Goal: Task Accomplishment & Management: Use online tool/utility

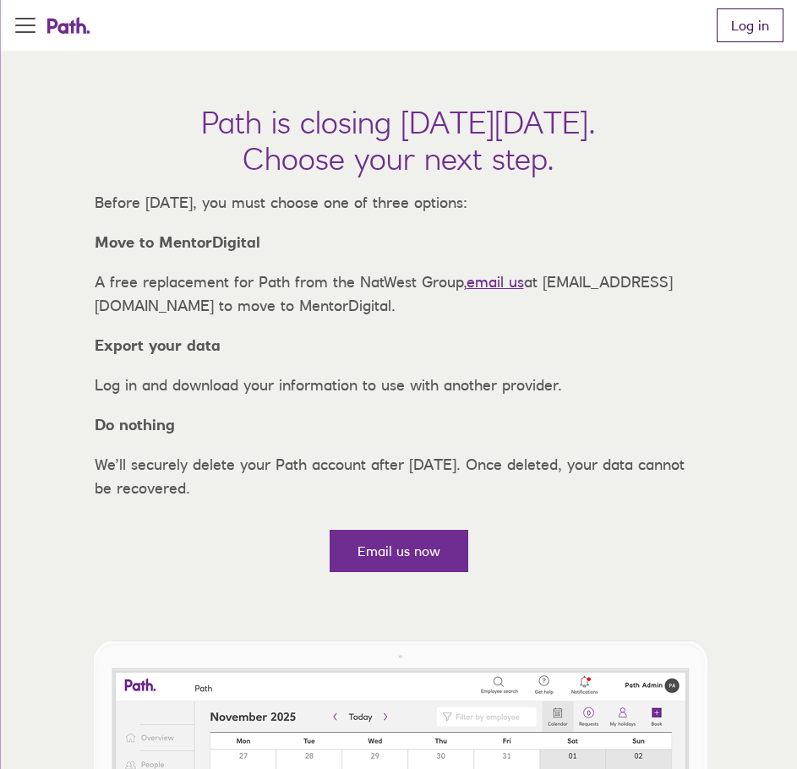
click at [746, 24] on link "Log in" at bounding box center [750, 25] width 67 height 34
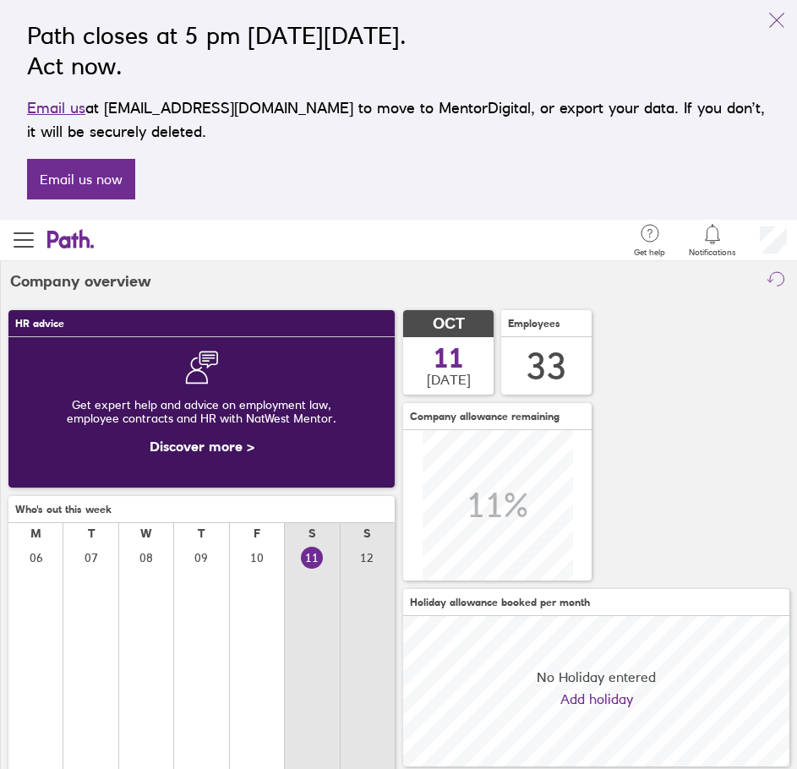
scroll to position [150, 386]
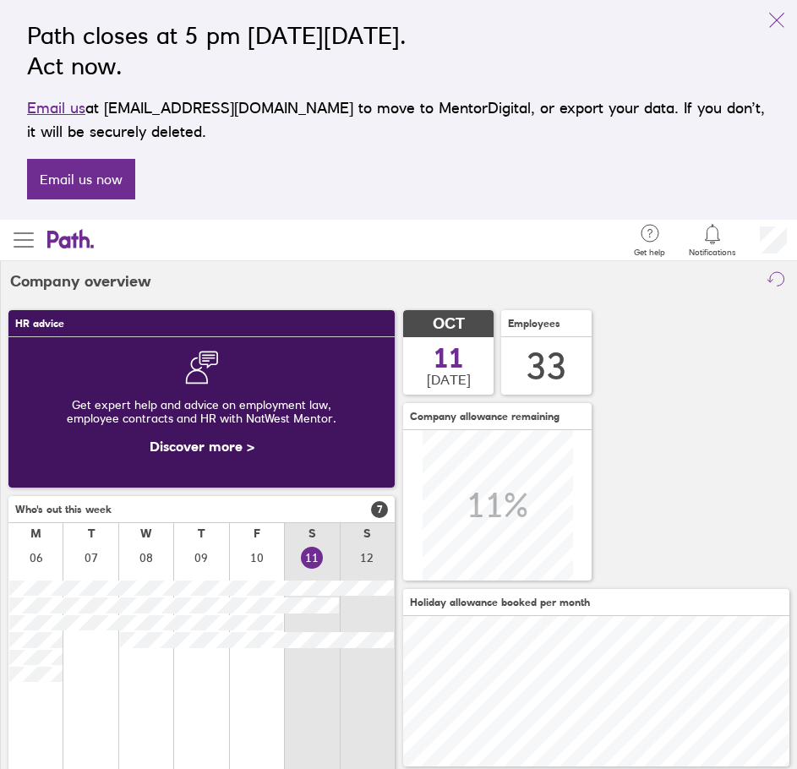
click at [18, 241] on span "button" at bounding box center [24, 240] width 20 height 2
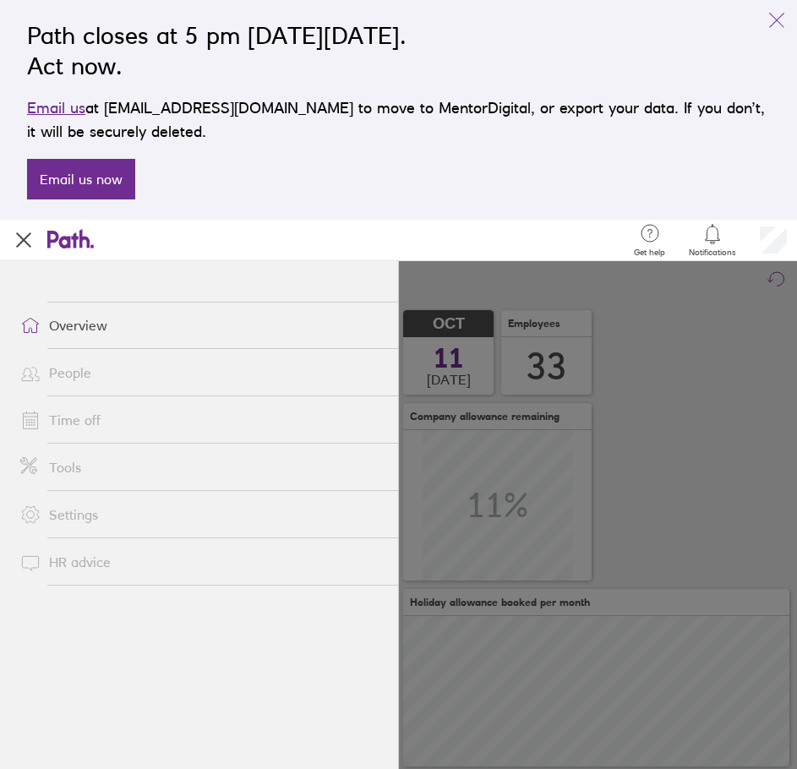
click at [67, 466] on link "Tools" at bounding box center [202, 468] width 391 height 34
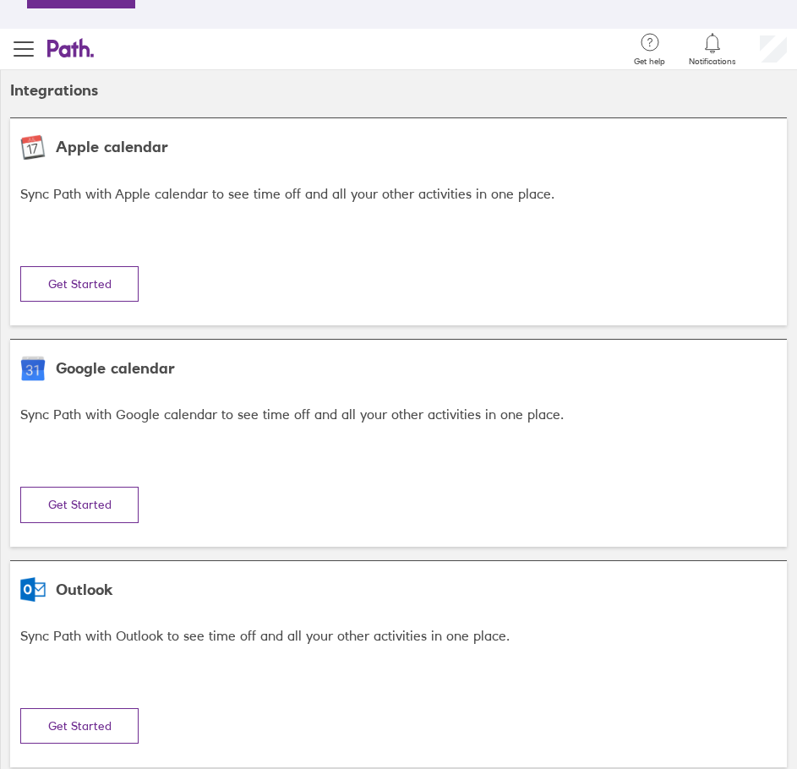
scroll to position [196, 0]
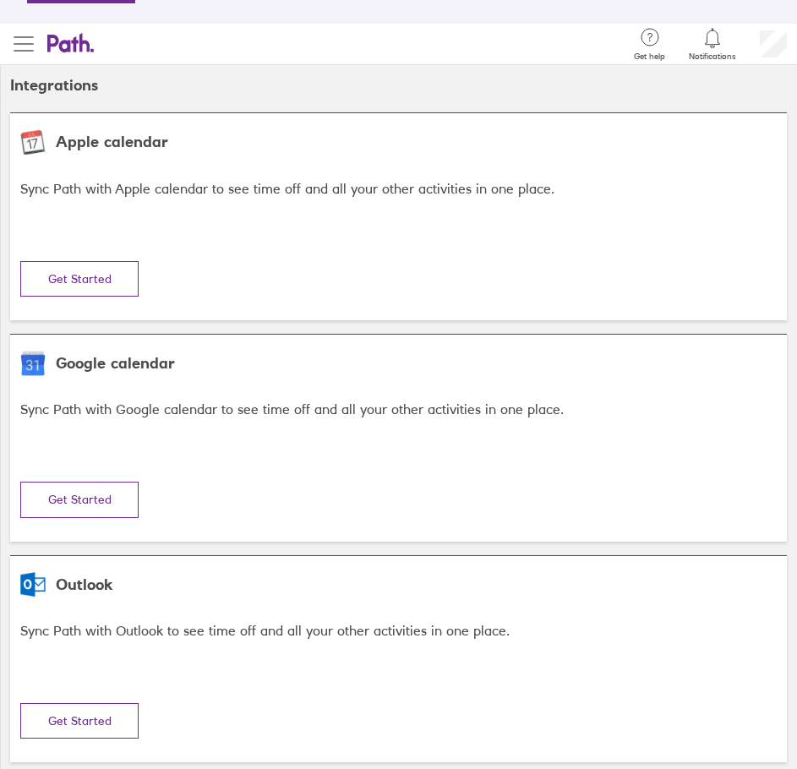
click at [21, 45] on span "button" at bounding box center [24, 44] width 20 height 20
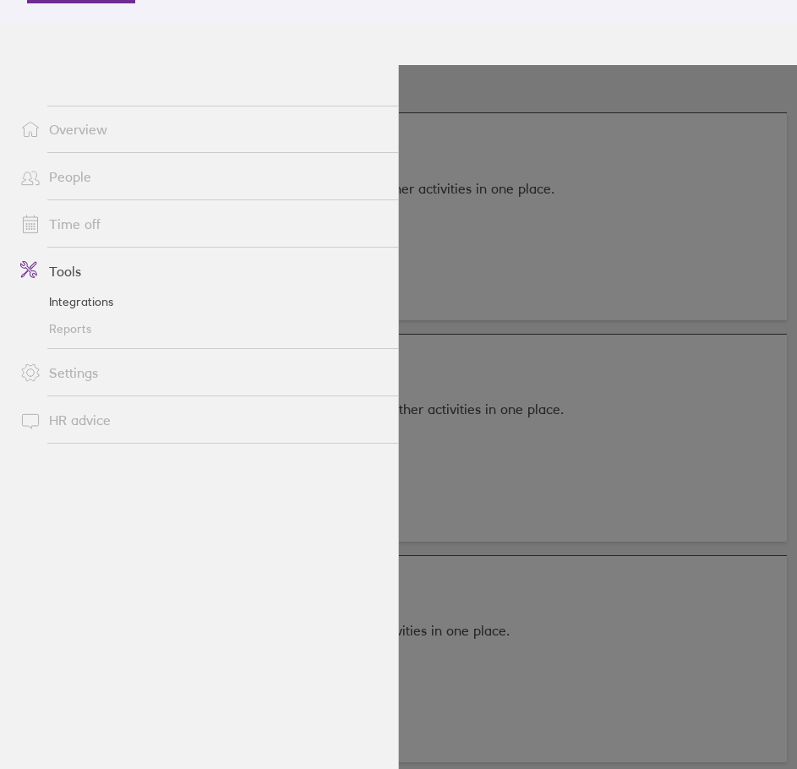
click at [66, 327] on link "Reports" at bounding box center [202, 328] width 391 height 27
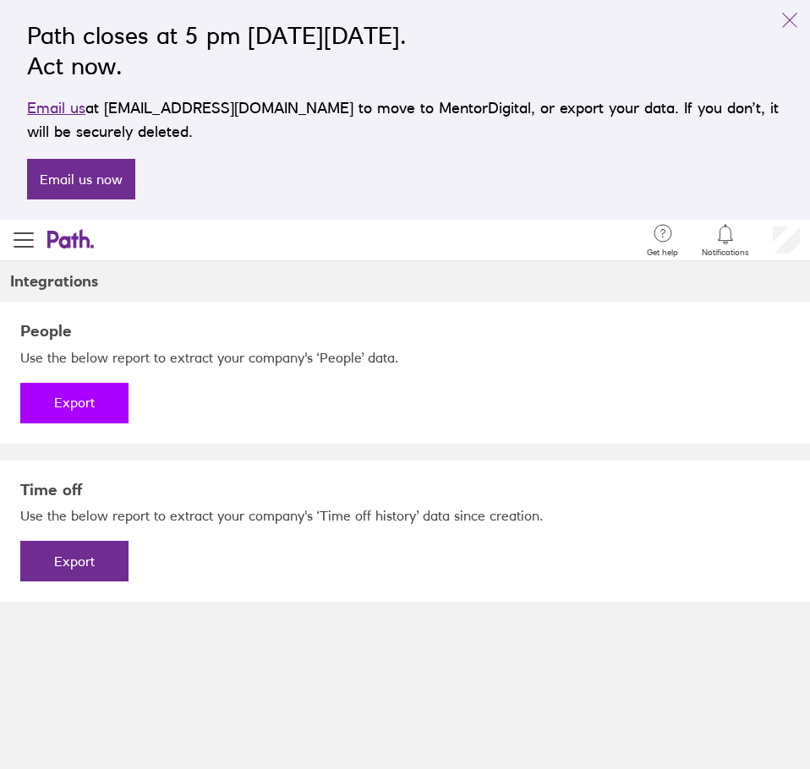
click at [89, 406] on button "Export" at bounding box center [74, 403] width 108 height 41
click at [63, 408] on link "Download" at bounding box center [74, 403] width 108 height 41
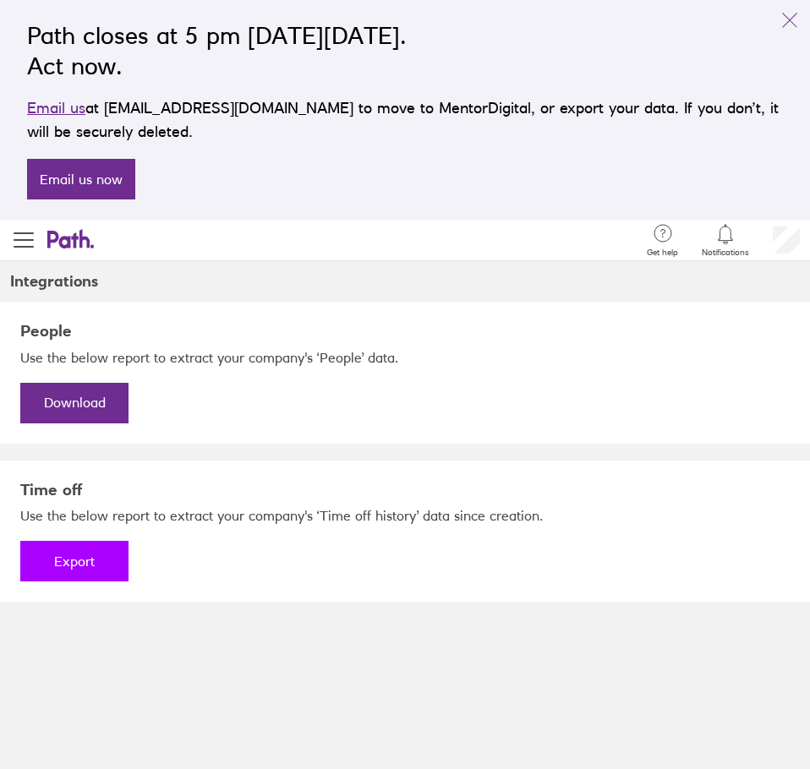
click at [86, 571] on button "Export" at bounding box center [74, 561] width 108 height 41
click at [101, 554] on link "Download" at bounding box center [74, 561] width 108 height 41
